Goal: Transaction & Acquisition: Purchase product/service

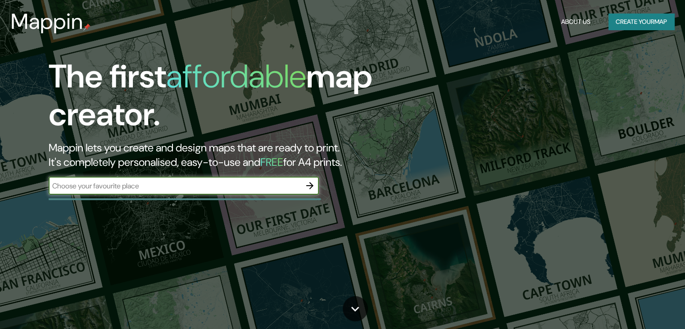
click at [217, 181] on input "text" at bounding box center [175, 186] width 252 height 10
type input "[PERSON_NAME]"
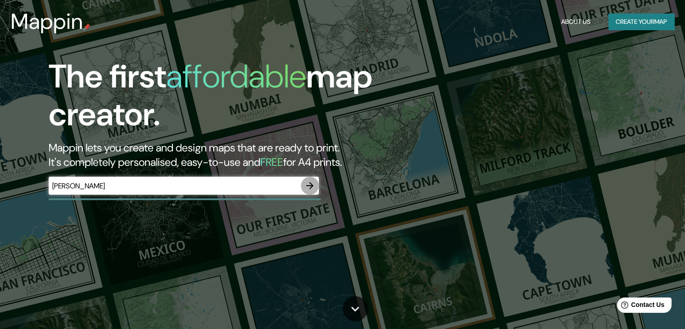
click at [315, 183] on button "button" at bounding box center [310, 185] width 18 height 18
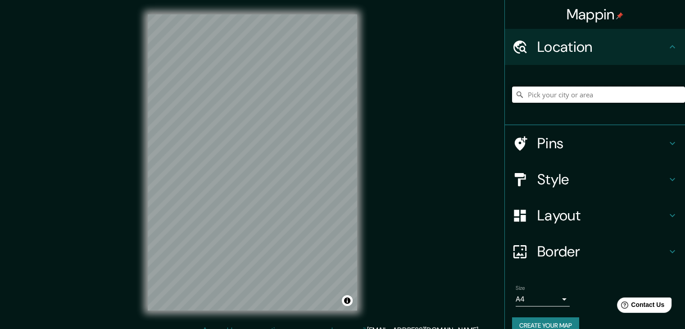
click at [570, 94] on input "Pick your city or area" at bounding box center [598, 94] width 173 height 16
click at [540, 101] on input "[GEOGRAPHIC_DATA], [GEOGRAPHIC_DATA][PERSON_NAME], [GEOGRAPHIC_DATA]" at bounding box center [598, 94] width 173 height 16
click at [545, 99] on input "[GEOGRAPHIC_DATA], [GEOGRAPHIC_DATA][PERSON_NAME], [GEOGRAPHIC_DATA]" at bounding box center [598, 94] width 173 height 16
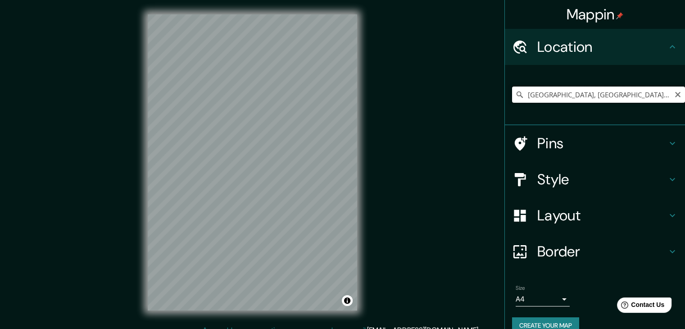
click at [545, 99] on input "[GEOGRAPHIC_DATA], [GEOGRAPHIC_DATA][PERSON_NAME], [GEOGRAPHIC_DATA]" at bounding box center [598, 94] width 173 height 16
paste input "C. [STREET_ADDRESS][PERSON_NAME]"
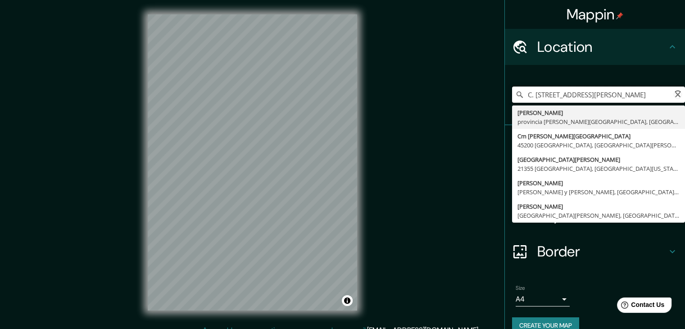
scroll to position [0, 3]
type input "[STREET_ADDRESS][PERSON_NAME][PERSON_NAME][PERSON_NAME]"
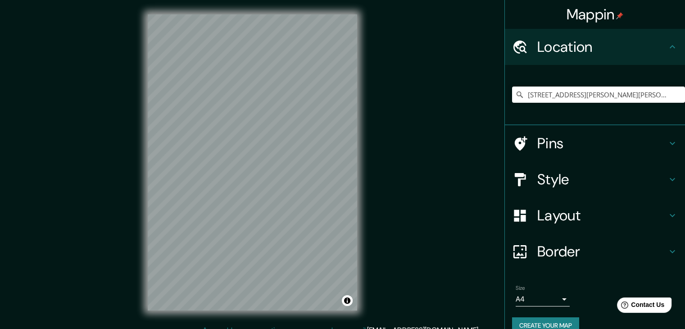
click at [571, 181] on h4 "Style" at bounding box center [602, 179] width 130 height 18
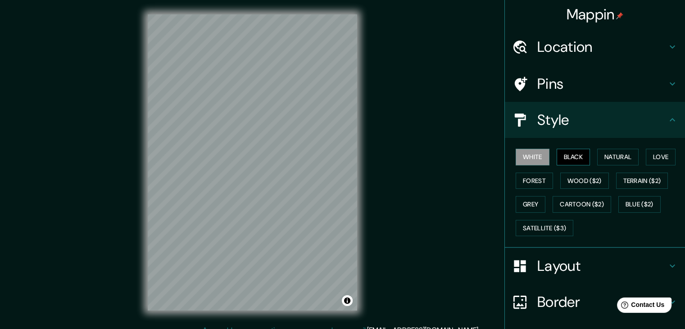
click at [565, 162] on button "Black" at bounding box center [573, 157] width 34 height 17
click at [606, 161] on button "Natural" at bounding box center [617, 157] width 41 height 17
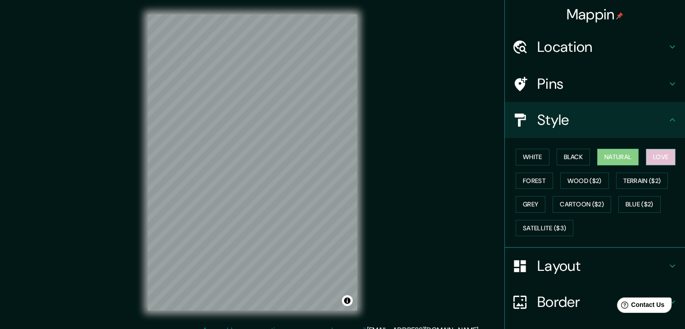
click at [655, 160] on button "Love" at bounding box center [661, 157] width 30 height 17
click at [650, 181] on button "Terrain ($2)" at bounding box center [642, 180] width 52 height 17
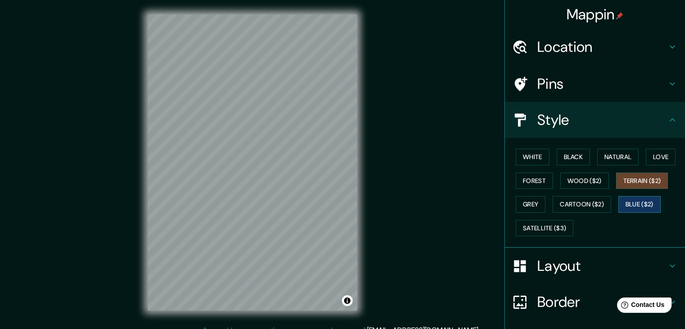
click at [634, 210] on button "Blue ($2)" at bounding box center [639, 204] width 42 height 17
click at [558, 228] on button "Satellite ($3)" at bounding box center [545, 228] width 58 height 17
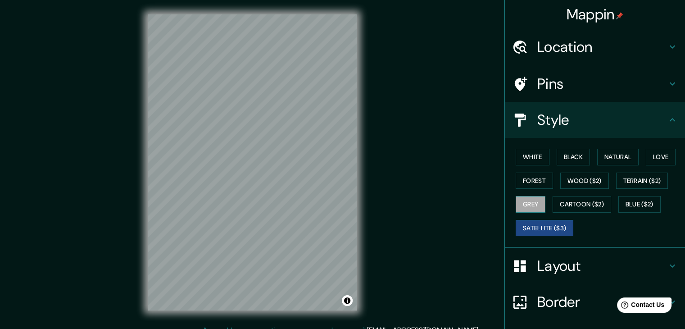
click at [526, 204] on button "Grey" at bounding box center [531, 204] width 30 height 17
click at [565, 207] on button "Cartoon ($2)" at bounding box center [581, 204] width 59 height 17
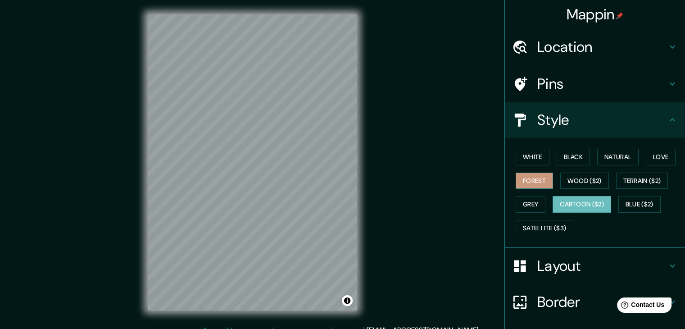
click at [529, 178] on button "Forest" at bounding box center [534, 180] width 37 height 17
click at [578, 181] on button "Wood ($2)" at bounding box center [584, 180] width 49 height 17
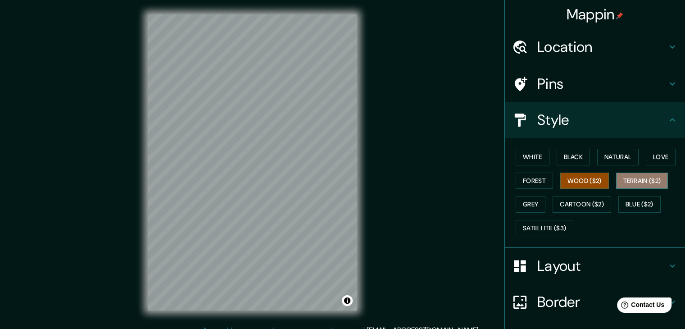
click at [648, 185] on button "Terrain ($2)" at bounding box center [642, 180] width 52 height 17
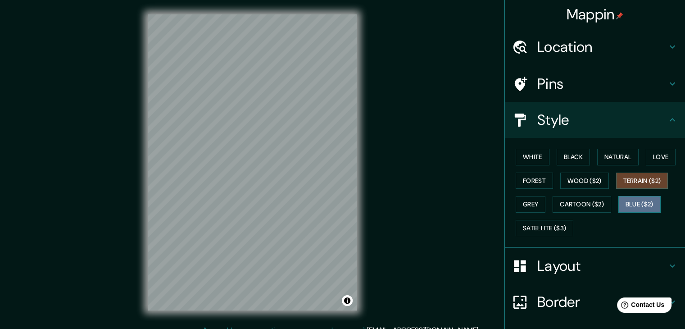
click at [638, 207] on button "Blue ($2)" at bounding box center [639, 204] width 42 height 17
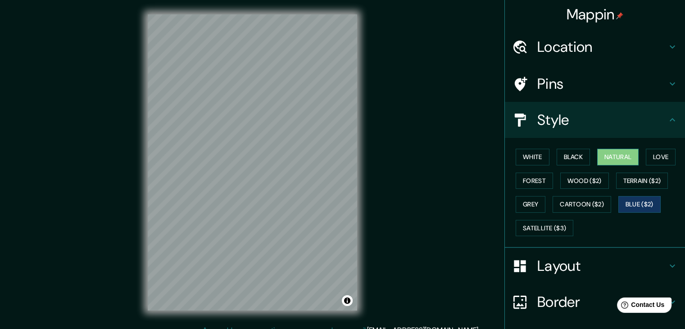
click at [618, 160] on button "Natural" at bounding box center [617, 157] width 41 height 17
click at [321, 107] on div at bounding box center [322, 105] width 7 height 7
click at [269, 123] on div at bounding box center [270, 121] width 7 height 7
click at [271, 125] on div at bounding box center [270, 124] width 7 height 7
click at [567, 149] on button "Black" at bounding box center [573, 157] width 34 height 17
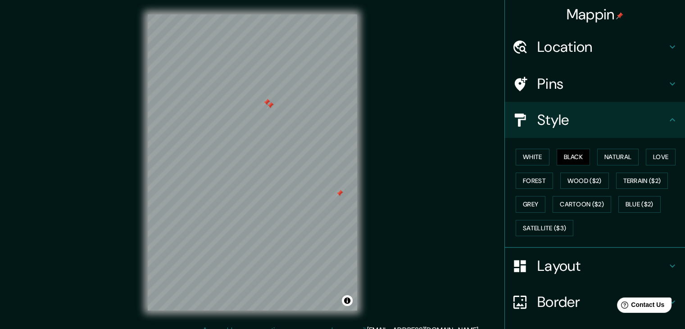
click at [267, 108] on div at bounding box center [270, 105] width 7 height 7
click at [268, 105] on div at bounding box center [269, 102] width 7 height 7
click at [266, 101] on div at bounding box center [266, 102] width 7 height 7
click at [339, 194] on div at bounding box center [339, 193] width 7 height 7
click at [562, 153] on button "Black" at bounding box center [573, 157] width 34 height 17
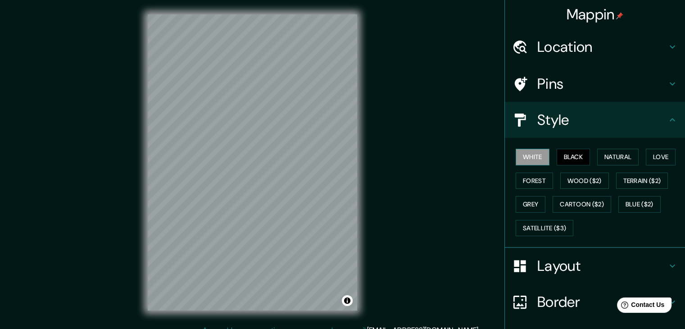
click at [538, 152] on button "White" at bounding box center [533, 157] width 34 height 17
click at [591, 156] on div "White Black Natural Love Forest Wood ($2) Terrain ($2) Grey Cartoon ($2) Blue (…" at bounding box center [598, 192] width 173 height 95
click at [597, 156] on button "Natural" at bounding box center [617, 157] width 41 height 17
click at [567, 90] on h4 "Pins" at bounding box center [602, 84] width 130 height 18
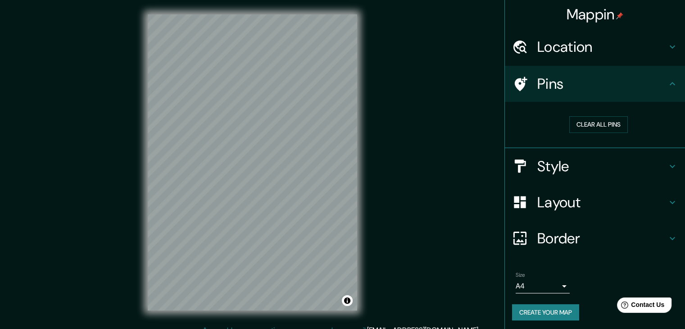
click at [573, 200] on h4 "Layout" at bounding box center [602, 202] width 130 height 18
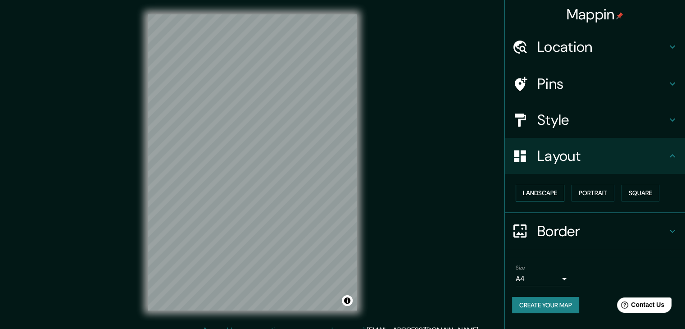
click at [552, 189] on button "Landscape" at bounding box center [540, 193] width 49 height 17
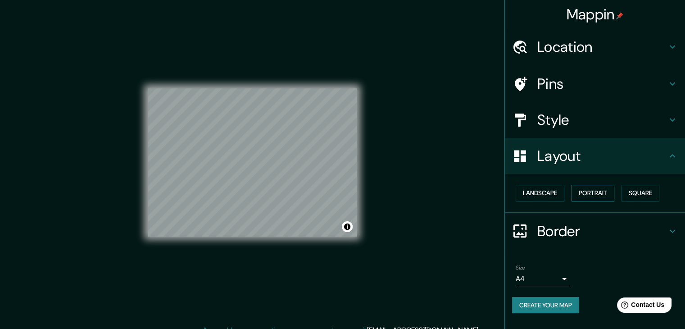
click at [592, 188] on button "Portrait" at bounding box center [592, 193] width 43 height 17
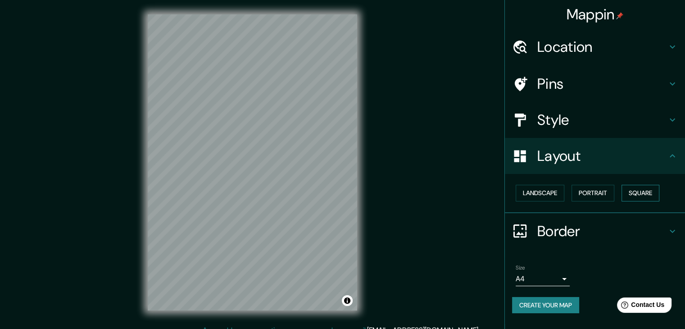
click at [625, 191] on button "Square" at bounding box center [640, 193] width 38 height 17
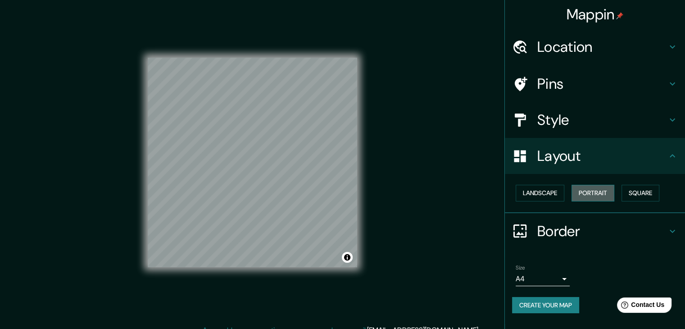
click at [599, 190] on button "Portrait" at bounding box center [592, 193] width 43 height 17
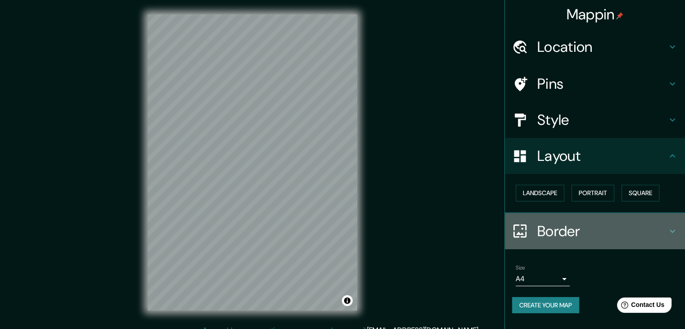
click at [555, 234] on h4 "Border" at bounding box center [602, 231] width 130 height 18
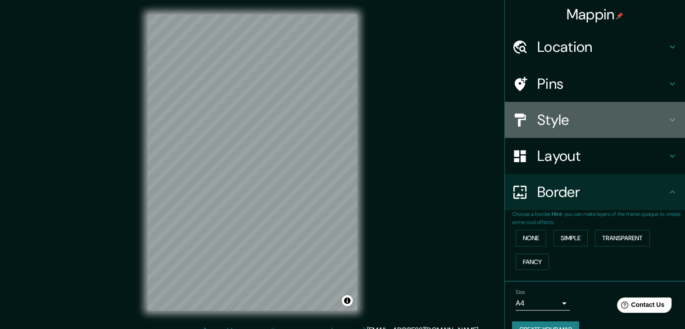
click at [552, 108] on div "Style" at bounding box center [595, 120] width 180 height 36
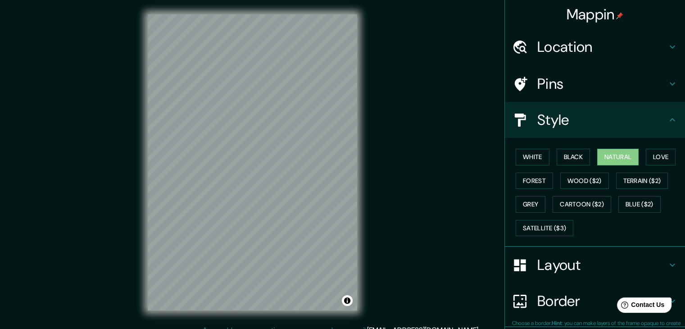
click at [550, 93] on div "Pins" at bounding box center [595, 84] width 180 height 36
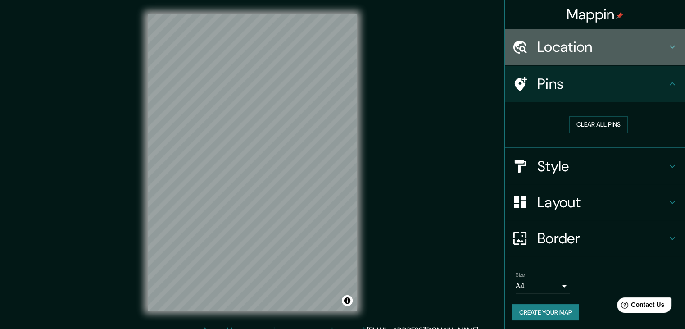
click at [556, 49] on h4 "Location" at bounding box center [602, 47] width 130 height 18
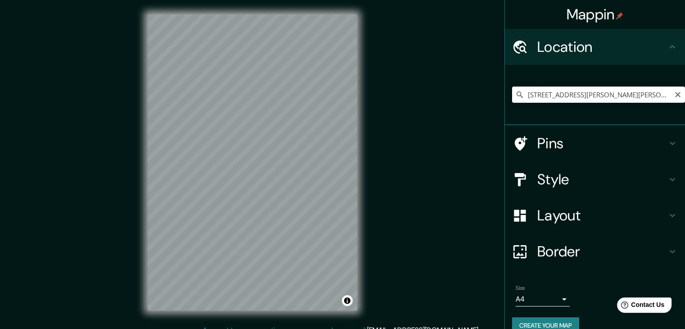
click at [580, 90] on input "[STREET_ADDRESS][PERSON_NAME][PERSON_NAME][PERSON_NAME]" at bounding box center [598, 94] width 173 height 16
click at [588, 93] on input "[STREET_ADDRESS][PERSON_NAME][PERSON_NAME][PERSON_NAME]" at bounding box center [598, 94] width 173 height 16
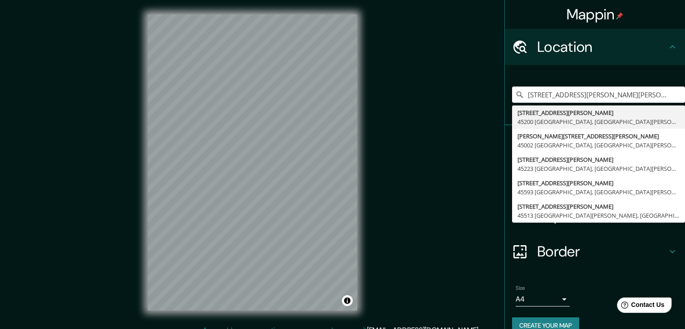
click at [564, 72] on div "[STREET_ADDRESS][PERSON_NAME][PERSON_NAME][PERSON_NAME] [STREET_ADDRESS][PERSON…" at bounding box center [598, 94] width 173 height 45
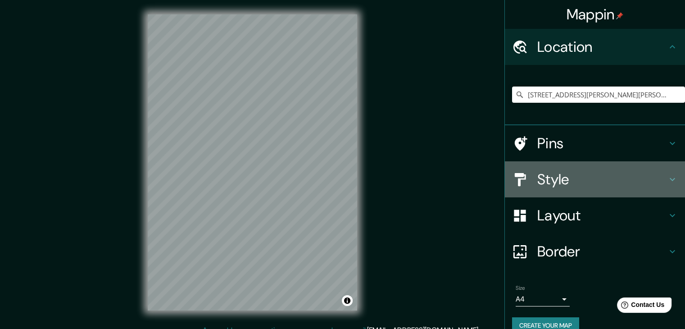
click at [565, 177] on h4 "Style" at bounding box center [602, 179] width 130 height 18
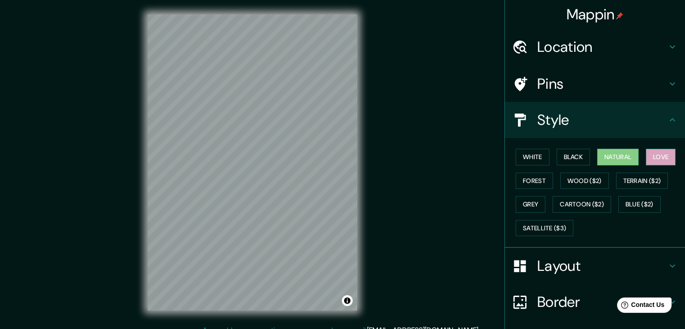
click at [650, 155] on button "Love" at bounding box center [661, 157] width 30 height 17
click at [624, 157] on button "Natural" at bounding box center [617, 157] width 41 height 17
click at [531, 175] on button "Forest" at bounding box center [534, 180] width 37 height 17
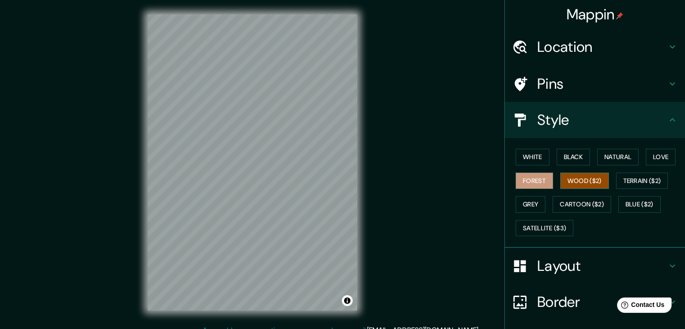
click at [560, 176] on button "Wood ($2)" at bounding box center [584, 180] width 49 height 17
click at [619, 180] on button "Terrain ($2)" at bounding box center [642, 180] width 52 height 17
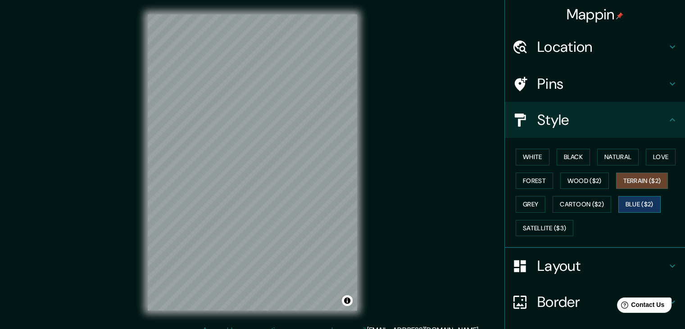
click at [624, 199] on button "Blue ($2)" at bounding box center [639, 204] width 42 height 17
click at [659, 162] on button "Love" at bounding box center [661, 157] width 30 height 17
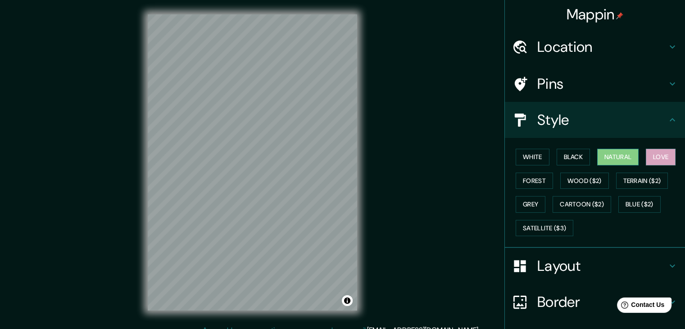
click at [621, 160] on button "Natural" at bounding box center [617, 157] width 41 height 17
click at [549, 45] on h4 "Location" at bounding box center [602, 47] width 130 height 18
